Goal: Task Accomplishment & Management: Manage account settings

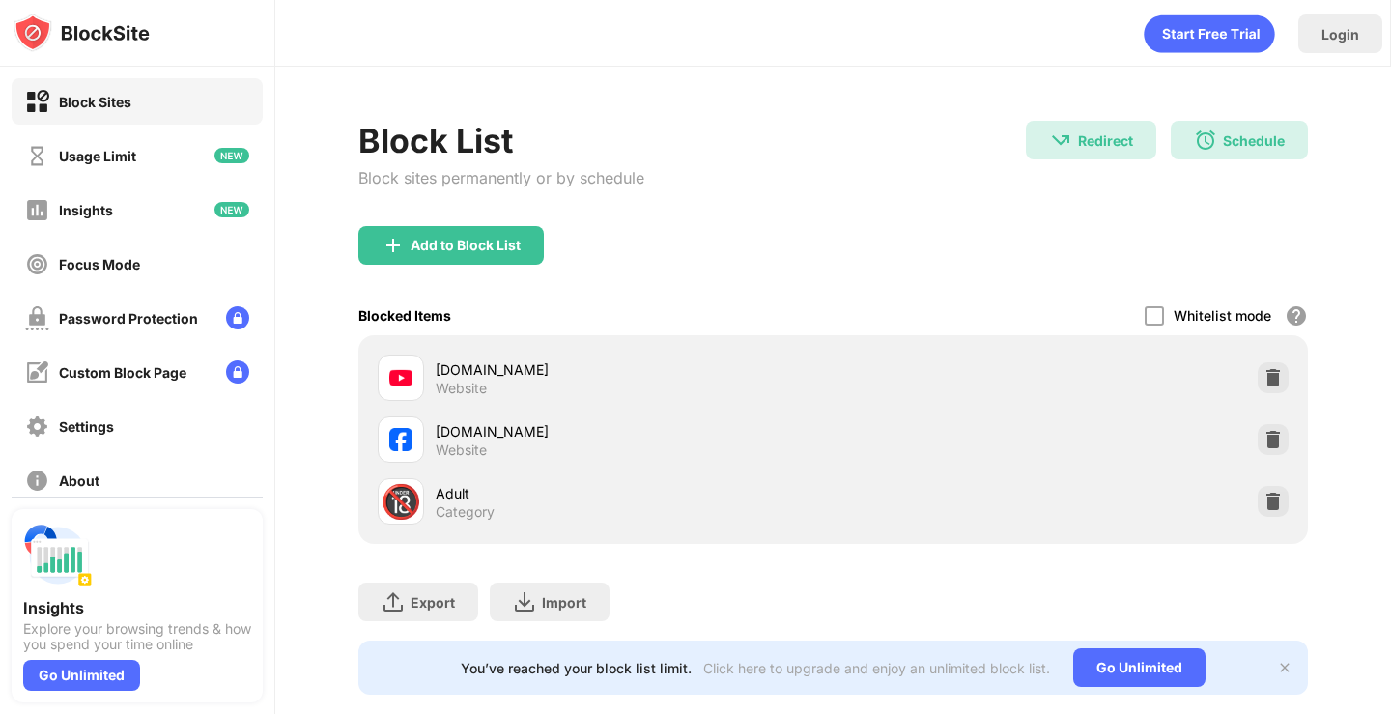
scroll to position [49, 0]
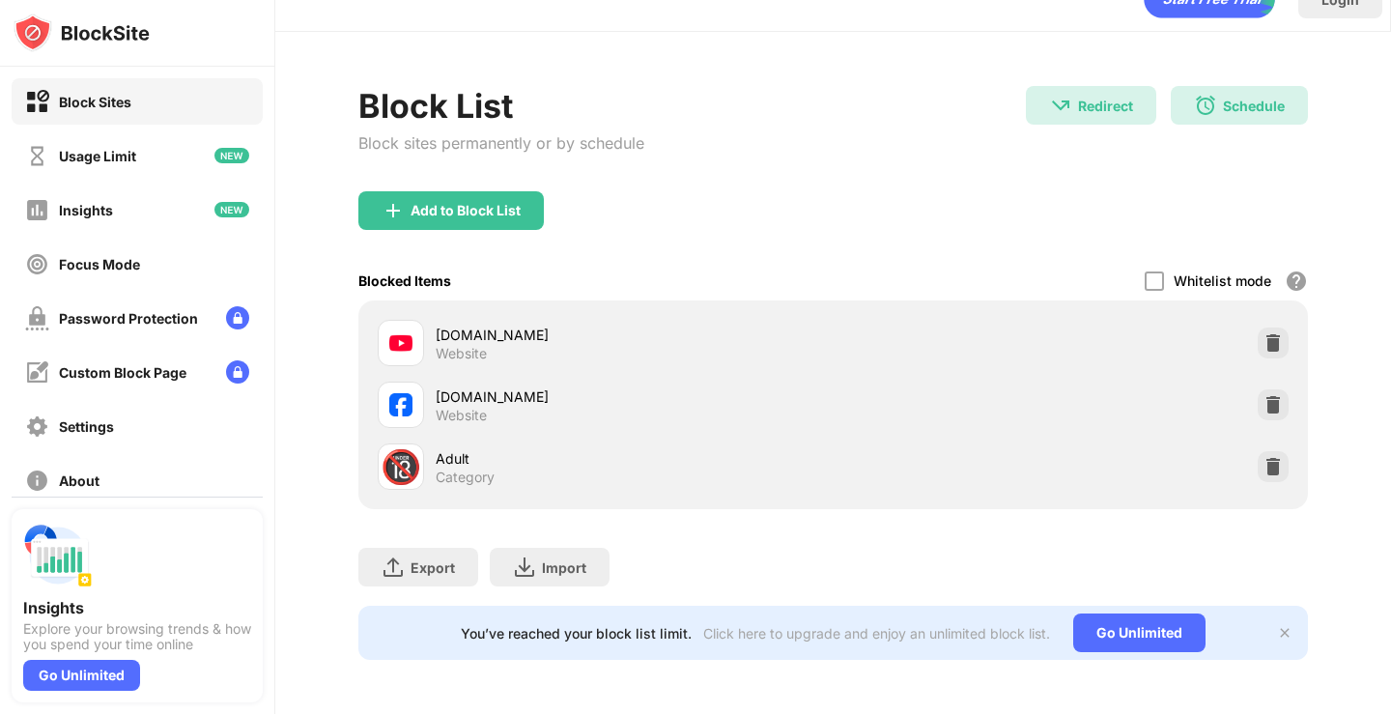
click at [607, 403] on div "[DOMAIN_NAME] Website" at bounding box center [634, 405] width 397 height 38
click at [585, 389] on div "[DOMAIN_NAME]" at bounding box center [634, 396] width 397 height 20
click at [590, 390] on div "[DOMAIN_NAME]" at bounding box center [634, 396] width 397 height 20
click at [591, 390] on div "[DOMAIN_NAME]" at bounding box center [634, 396] width 397 height 20
click at [1263, 395] on img at bounding box center [1272, 404] width 19 height 19
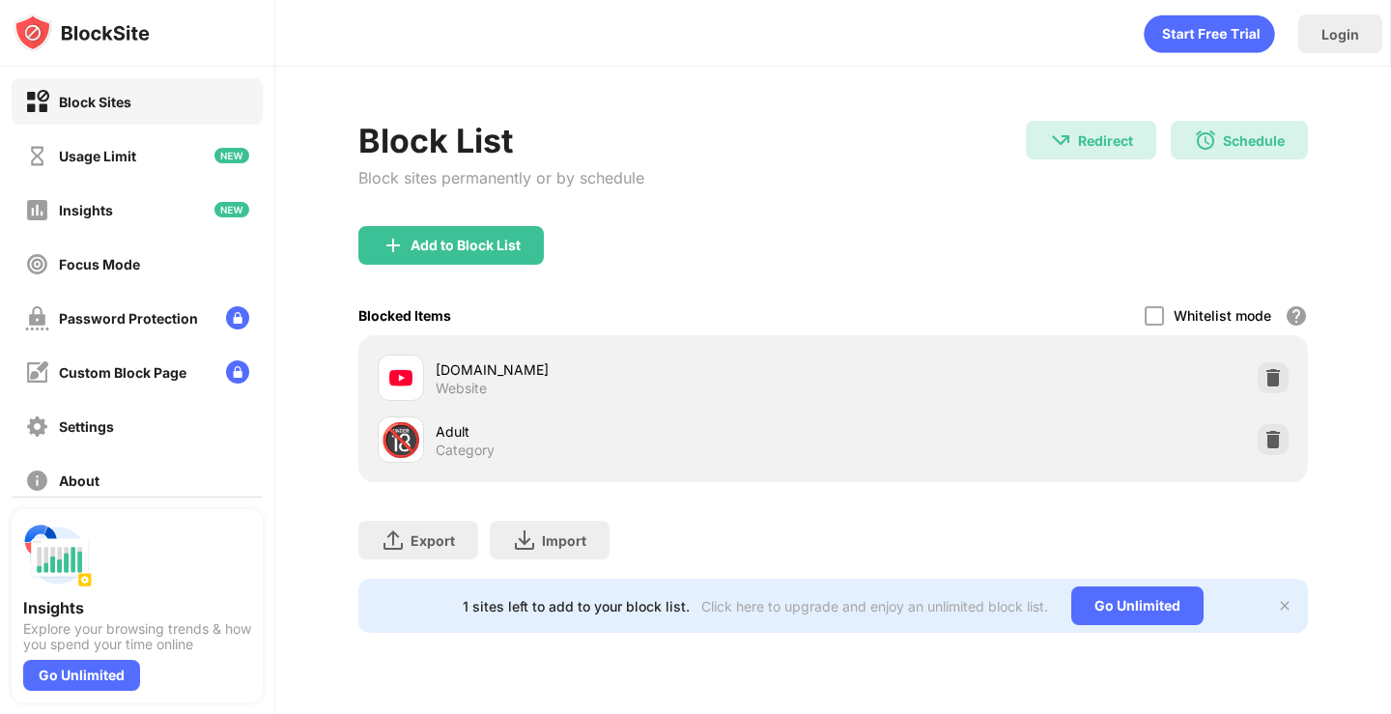
scroll to position [0, 0]
click at [1266, 382] on img at bounding box center [1272, 377] width 19 height 19
